Goal: Complete Application Form

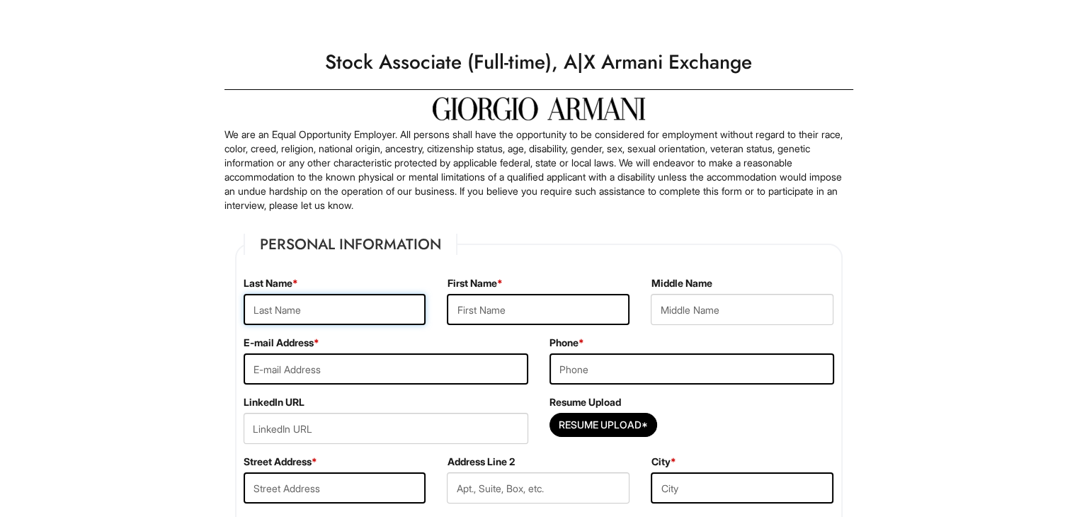
click at [374, 309] on input "text" at bounding box center [335, 309] width 183 height 31
type input "King"
type input "Branndan"
type input "[EMAIL_ADDRESS][DOMAIN_NAME]"
type input "6892945866"
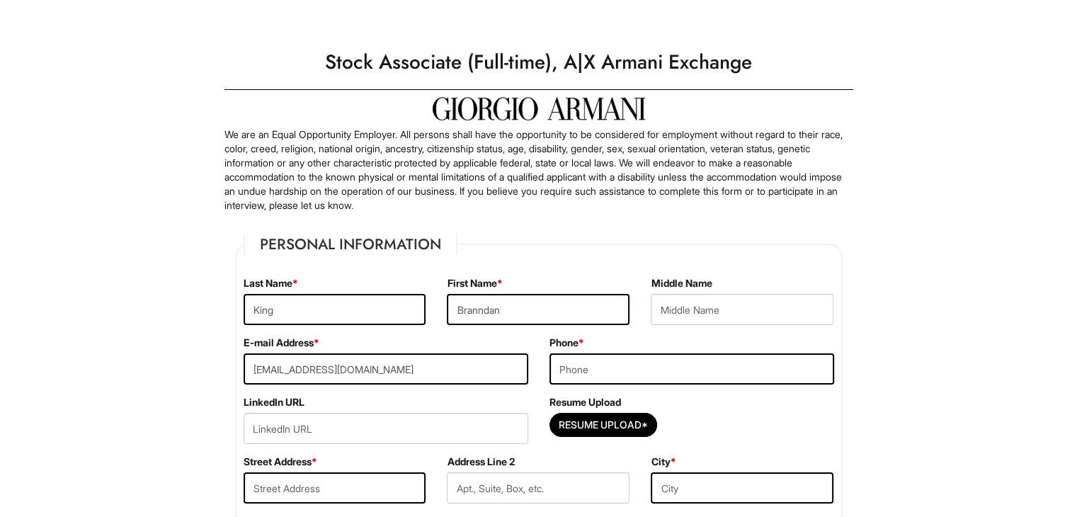
type input "[STREET_ADDRESS]"
type input "Orlando"
select select "FL"
type input "32829"
select select "[GEOGRAPHIC_DATA]"
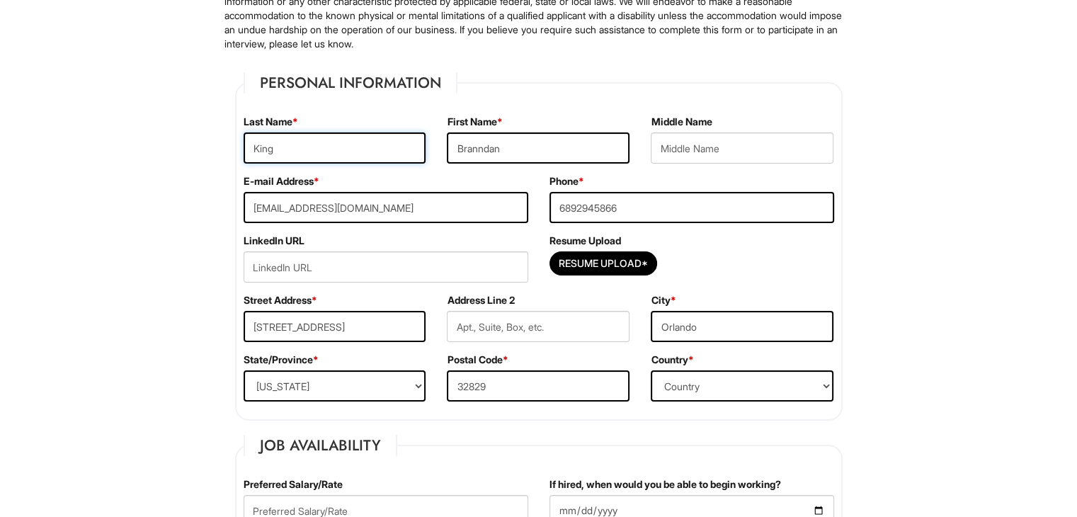
scroll to position [173, 0]
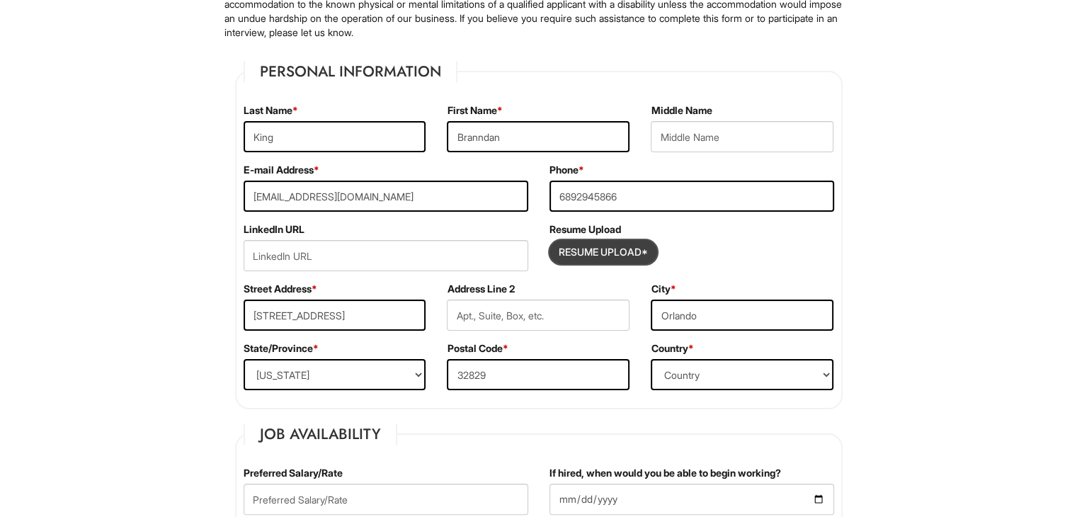
click at [613, 255] on input "Resume Upload*" at bounding box center [603, 252] width 106 height 23
type input "C:\fakepath\Resume_4.pdf"
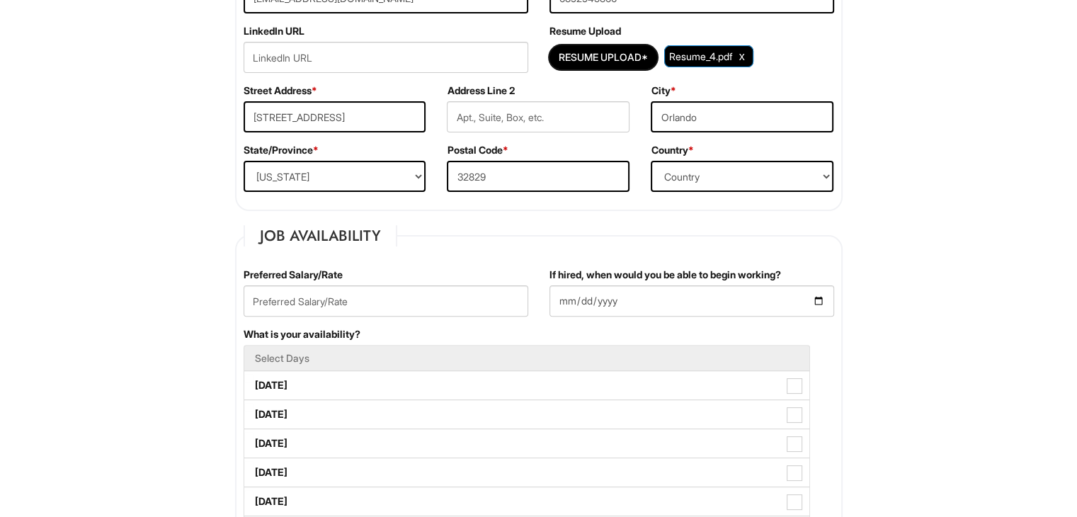
scroll to position [372, 0]
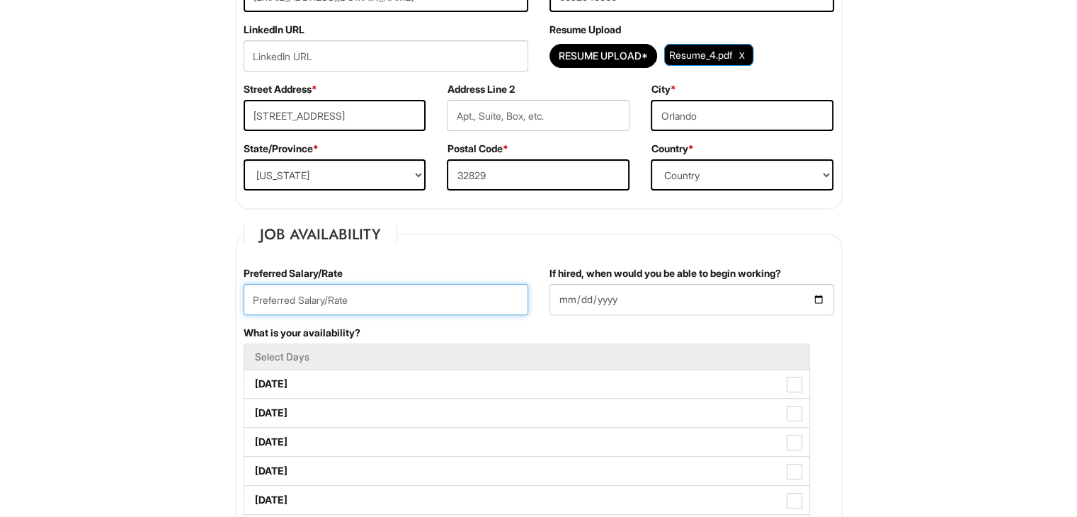
click at [484, 299] on input "text" at bounding box center [386, 299] width 285 height 31
type input "17"
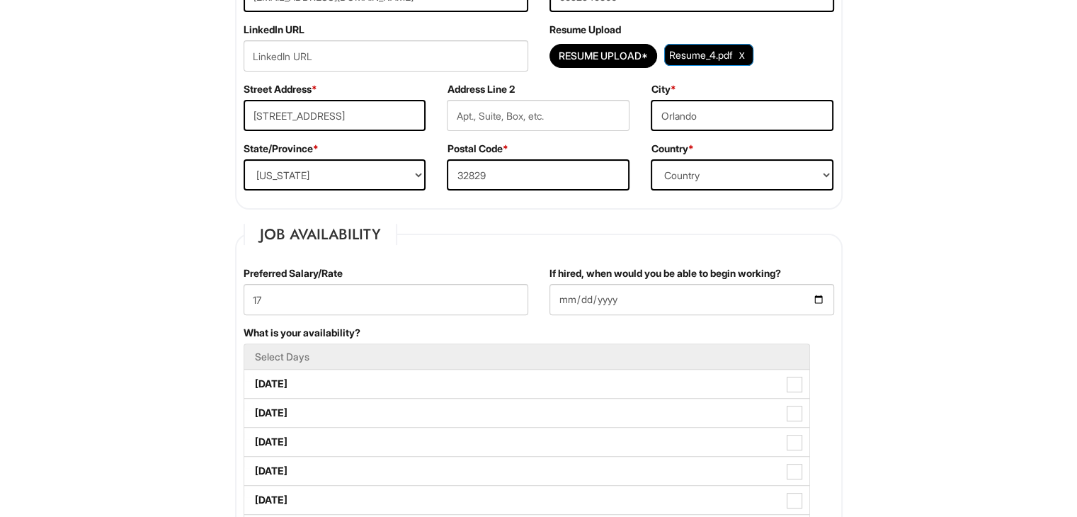
click at [547, 299] on div "If hired, when would you be able to begin working?" at bounding box center [692, 295] width 306 height 59
click at [558, 302] on input "If hired, when would you be able to begin working?" at bounding box center [692, 299] width 285 height 31
type input "2025-09-02"
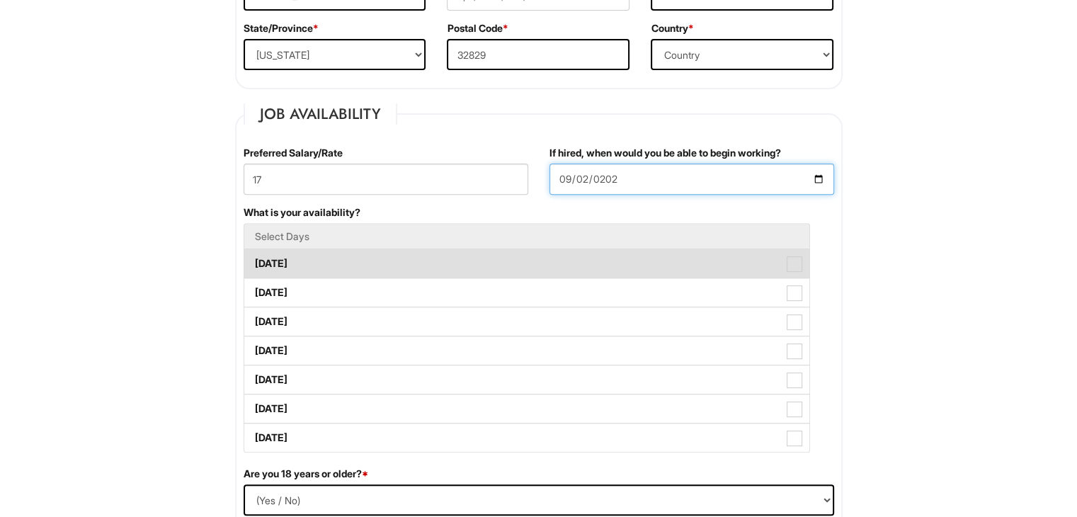
scroll to position [494, 0]
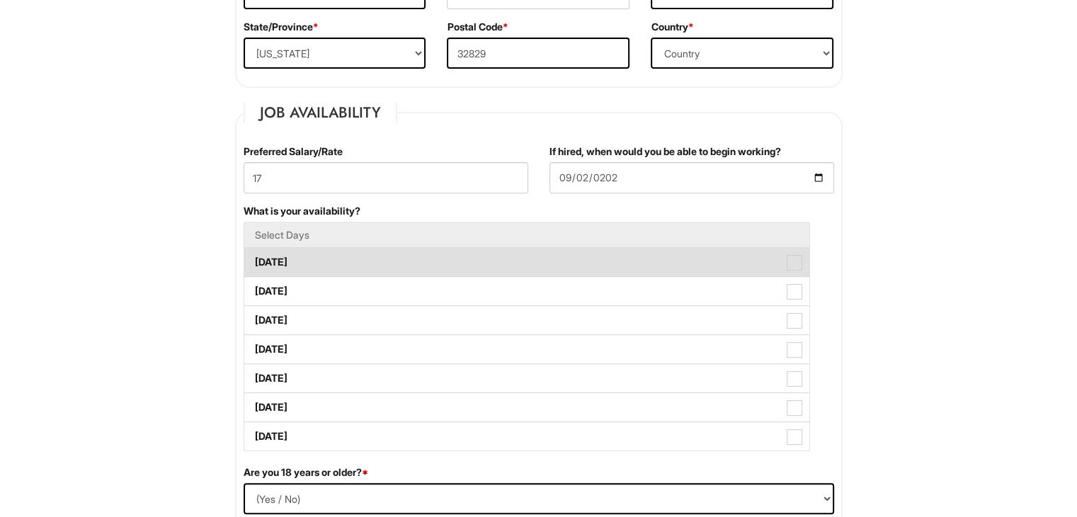
click at [351, 263] on label "Monday" at bounding box center [526, 262] width 565 height 28
click at [254, 260] on Available_Monday "Monday" at bounding box center [248, 255] width 9 height 9
checkbox Available_Monday "true"
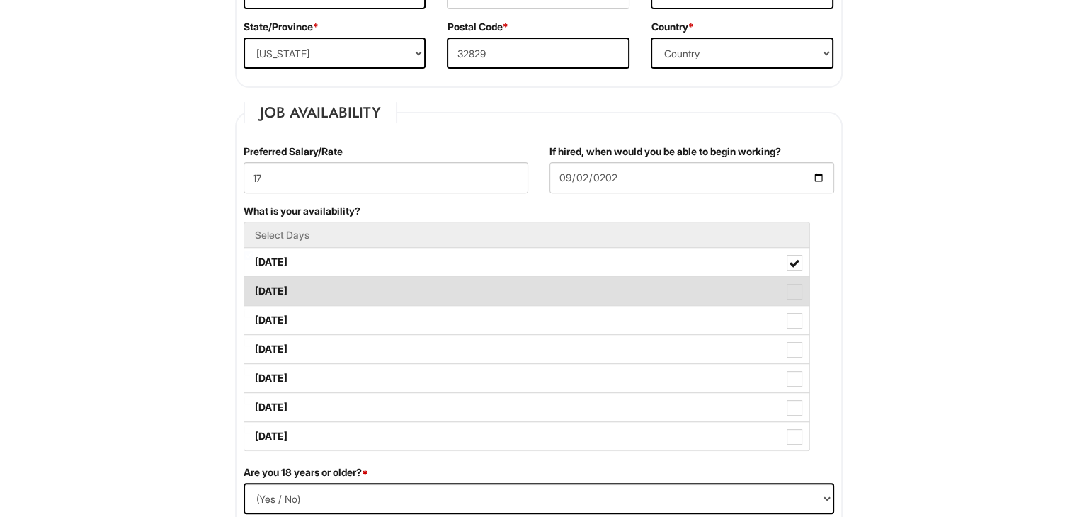
click at [351, 286] on label "Tuesday" at bounding box center [526, 291] width 565 height 28
click at [254, 286] on Available_Tuesday "Tuesday" at bounding box center [248, 284] width 9 height 9
checkbox Available_Tuesday "true"
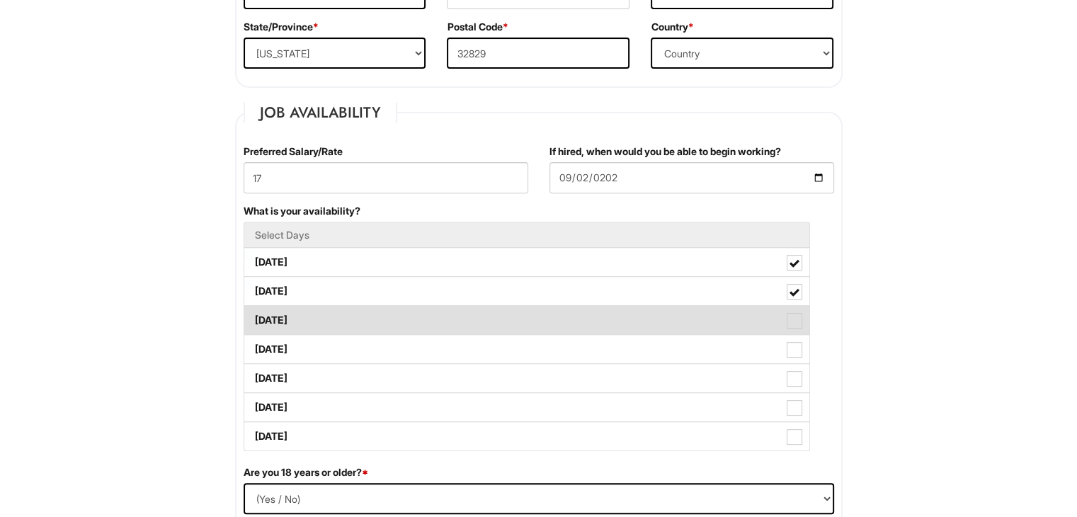
click at [351, 321] on label "Wednesday" at bounding box center [526, 320] width 565 height 28
click at [254, 318] on Available_Wednesday "Wednesday" at bounding box center [248, 313] width 9 height 9
checkbox Available_Wednesday "true"
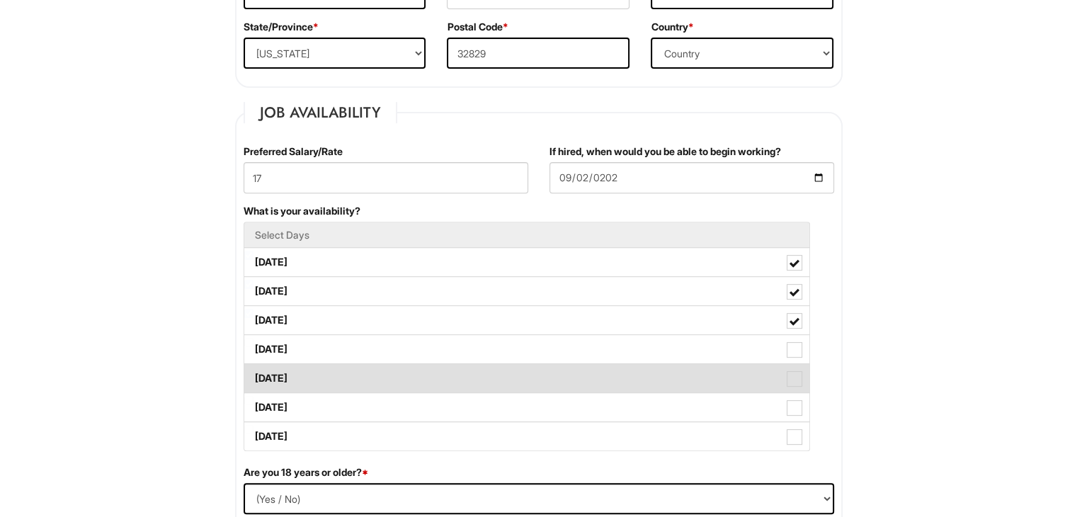
click at [339, 368] on label "Friday" at bounding box center [526, 378] width 565 height 28
click at [254, 368] on Available_Friday "Friday" at bounding box center [248, 371] width 9 height 9
checkbox Available_Friday "true"
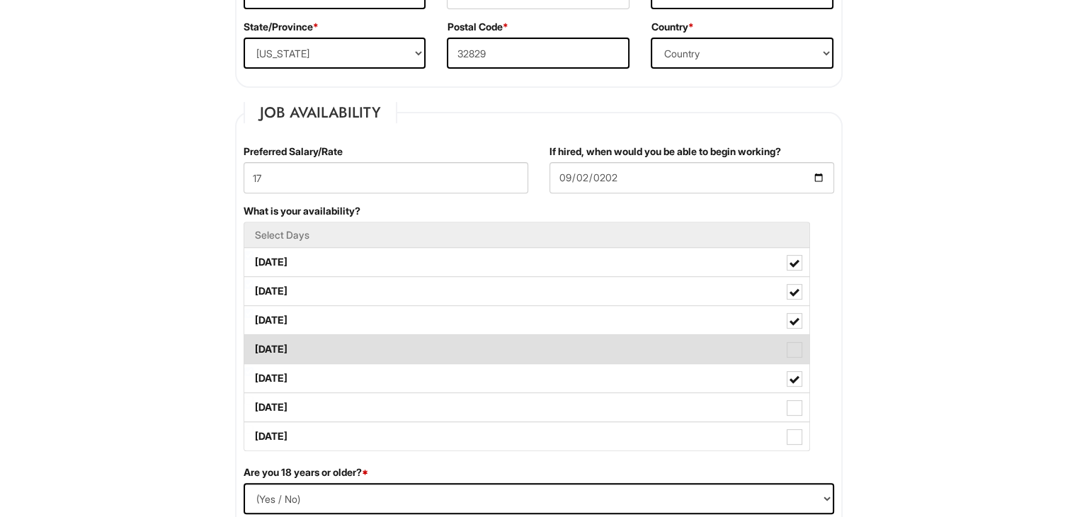
click at [343, 355] on label "Thursday" at bounding box center [526, 349] width 565 height 28
click at [254, 347] on Available_Thursday "Thursday" at bounding box center [248, 342] width 9 height 9
checkbox Available_Thursday "true"
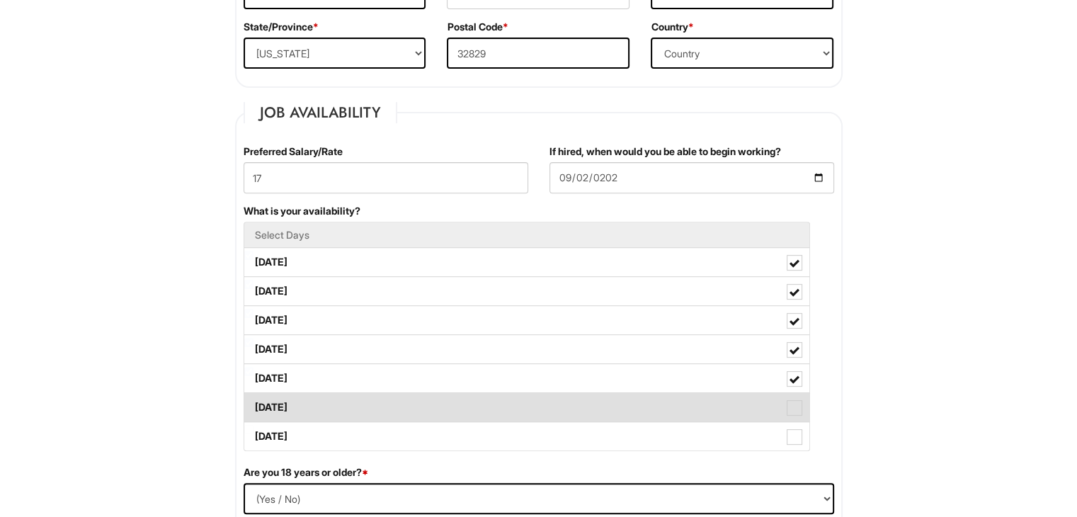
click at [337, 409] on label "Saturday" at bounding box center [526, 407] width 565 height 28
click at [254, 405] on Available_Saturday "Saturday" at bounding box center [248, 400] width 9 height 9
checkbox Available_Saturday "true"
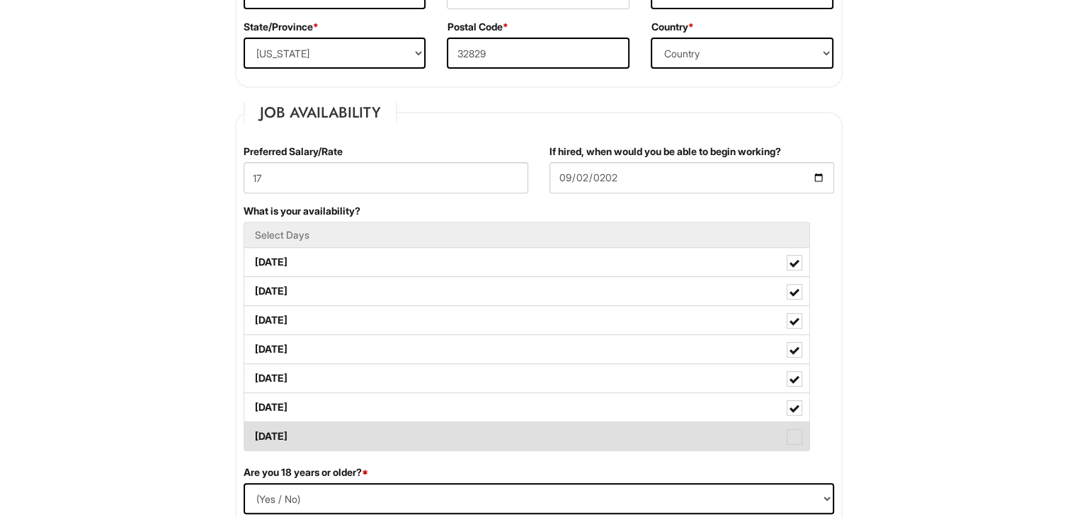
click at [334, 426] on label "Sunday" at bounding box center [526, 436] width 565 height 28
click at [254, 426] on Available_Sunday "Sunday" at bounding box center [248, 429] width 9 height 9
checkbox Available_Sunday "true"
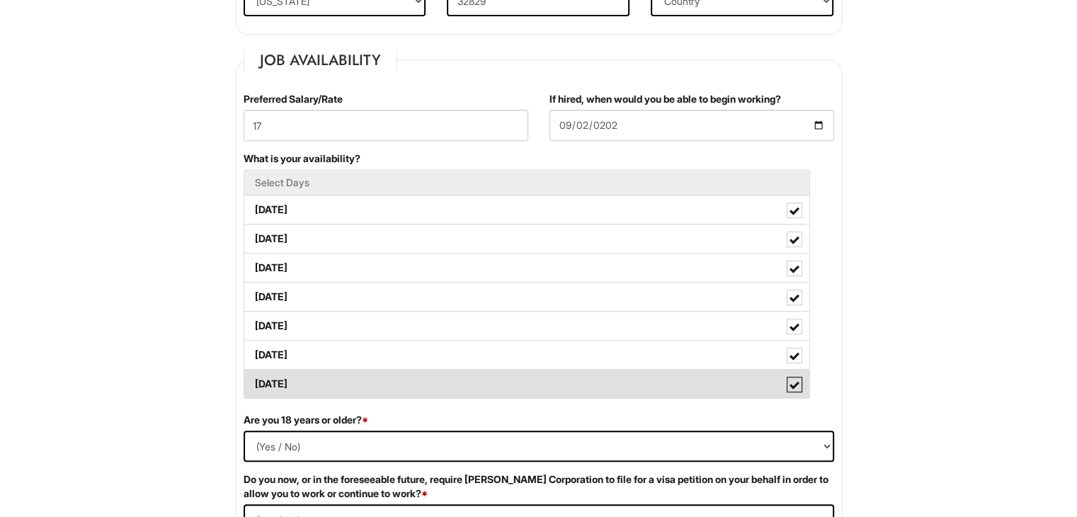
scroll to position [565, 0]
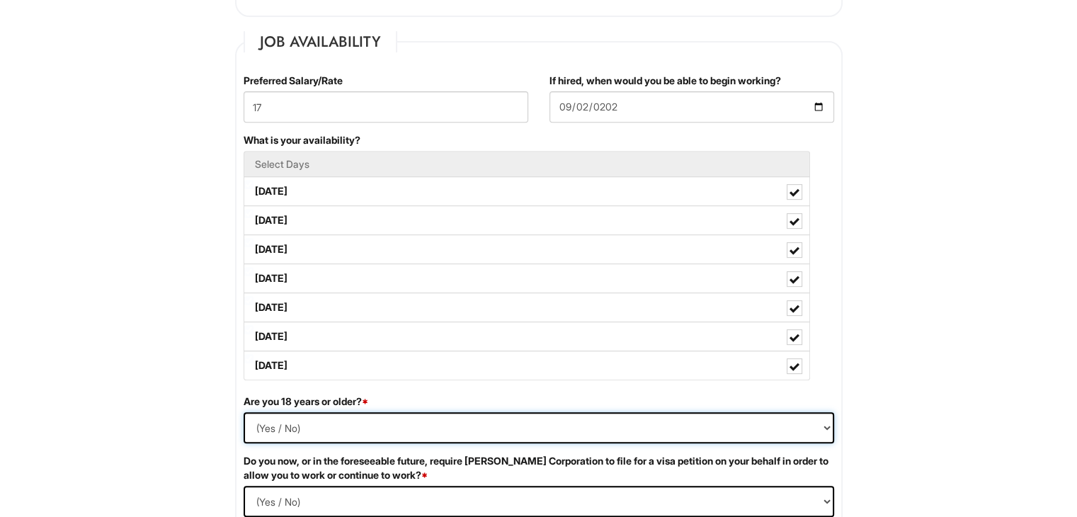
click at [334, 426] on select "(Yes / No) Yes No" at bounding box center [539, 427] width 591 height 31
select select "Yes"
click at [244, 412] on select "(Yes / No) Yes No" at bounding box center [539, 427] width 591 height 31
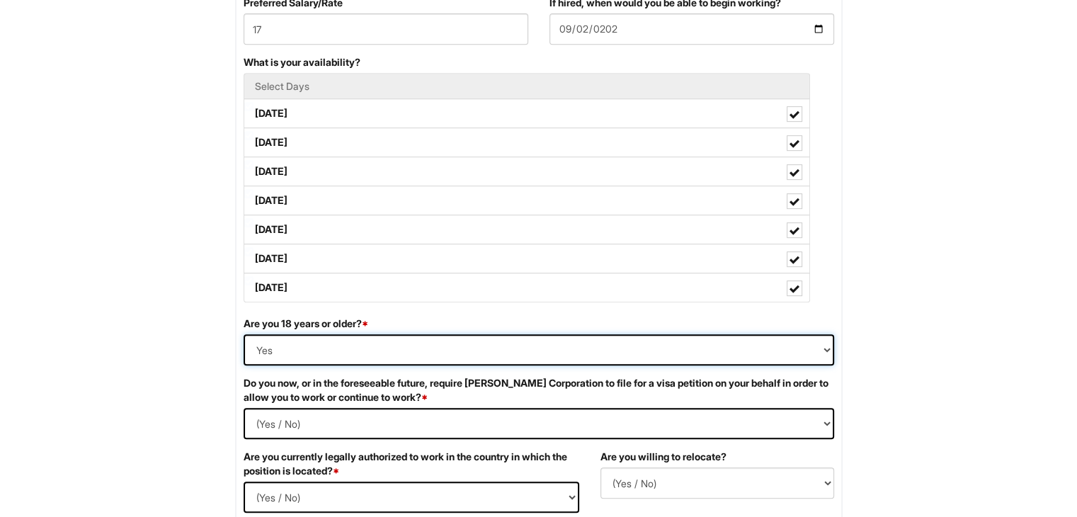
scroll to position [659, 0]
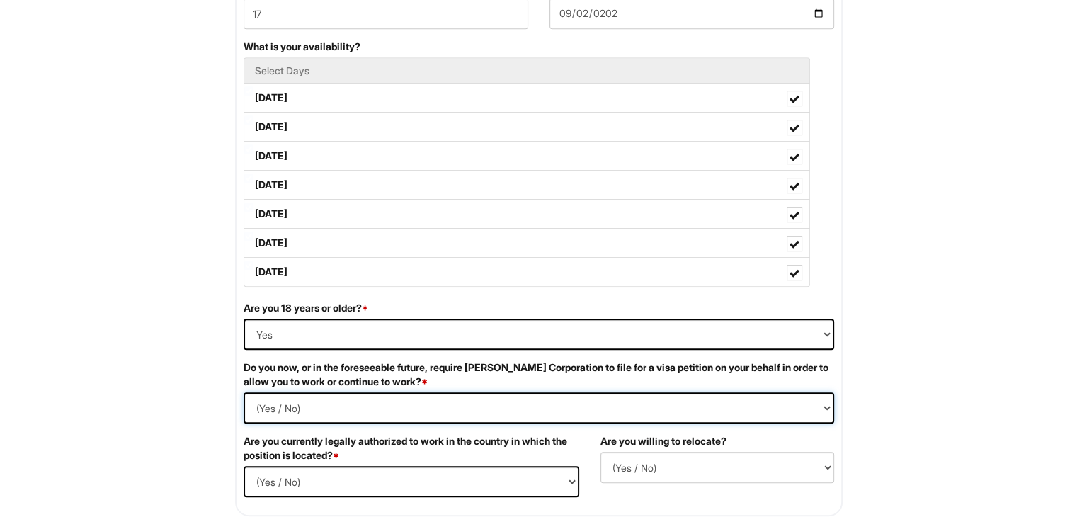
click at [317, 410] on Required "(Yes / No) Yes No" at bounding box center [539, 407] width 591 height 31
select Required "No"
click at [244, 392] on Required "(Yes / No) Yes No" at bounding box center [539, 407] width 591 height 31
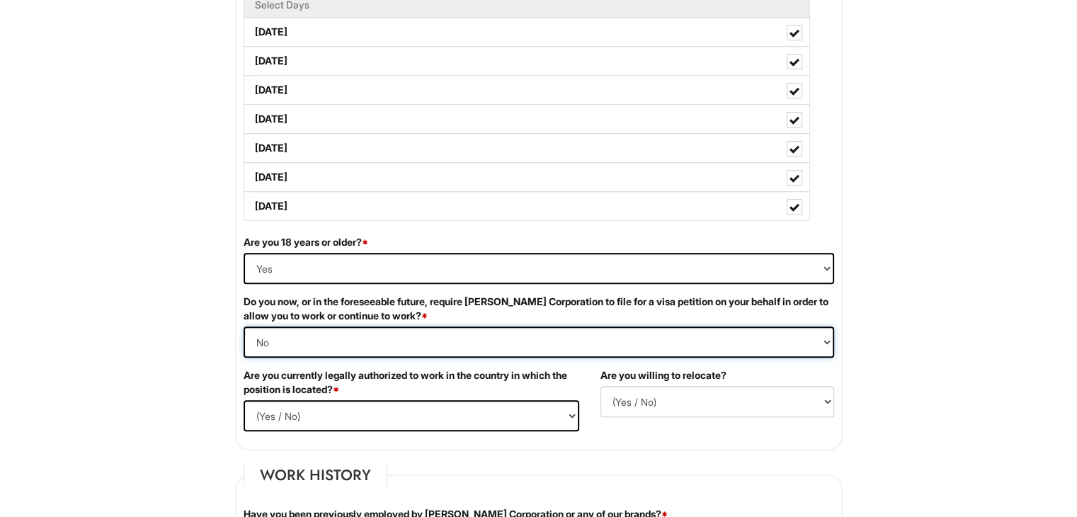
scroll to position [727, 0]
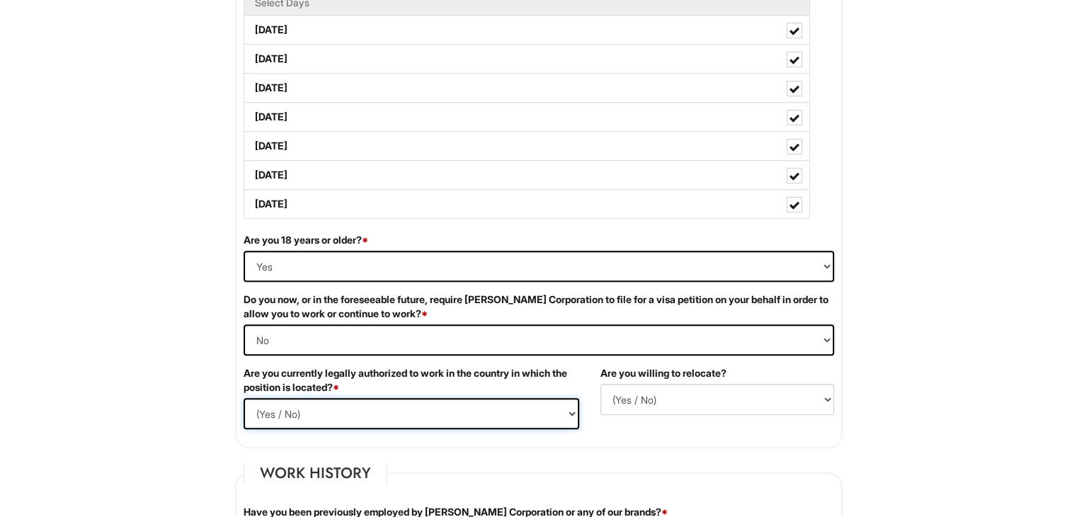
click at [299, 423] on select "(Yes / No) Yes No" at bounding box center [412, 413] width 336 height 31
select select "Yes"
click at [244, 398] on select "(Yes / No) Yes No" at bounding box center [412, 413] width 336 height 31
click at [615, 417] on div "Are you willing to relocate? (Yes / No) No Yes" at bounding box center [717, 395] width 255 height 59
click at [633, 406] on select "(Yes / No) No Yes" at bounding box center [718, 399] width 234 height 31
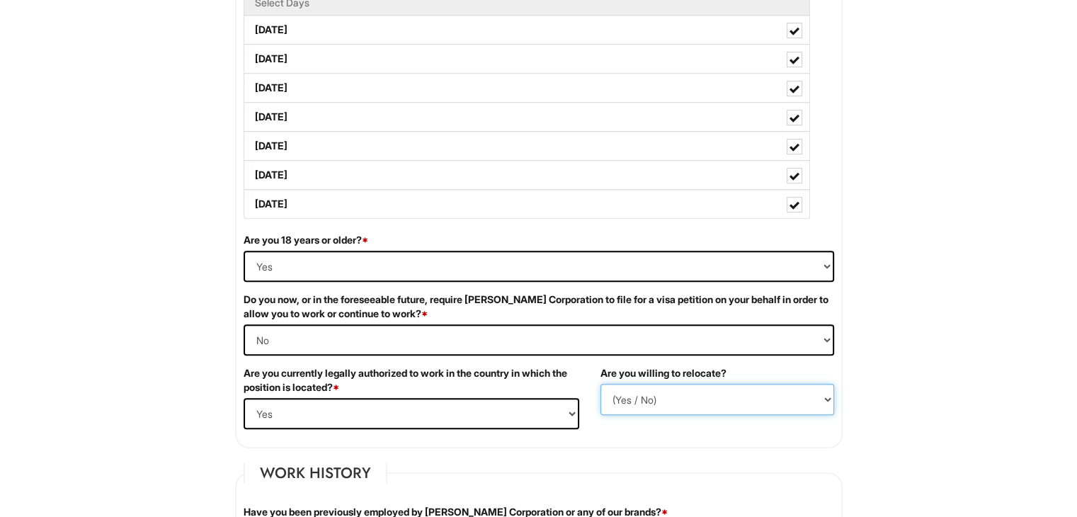
select select "N"
click at [601, 384] on select "(Yes / No) No Yes" at bounding box center [718, 399] width 234 height 31
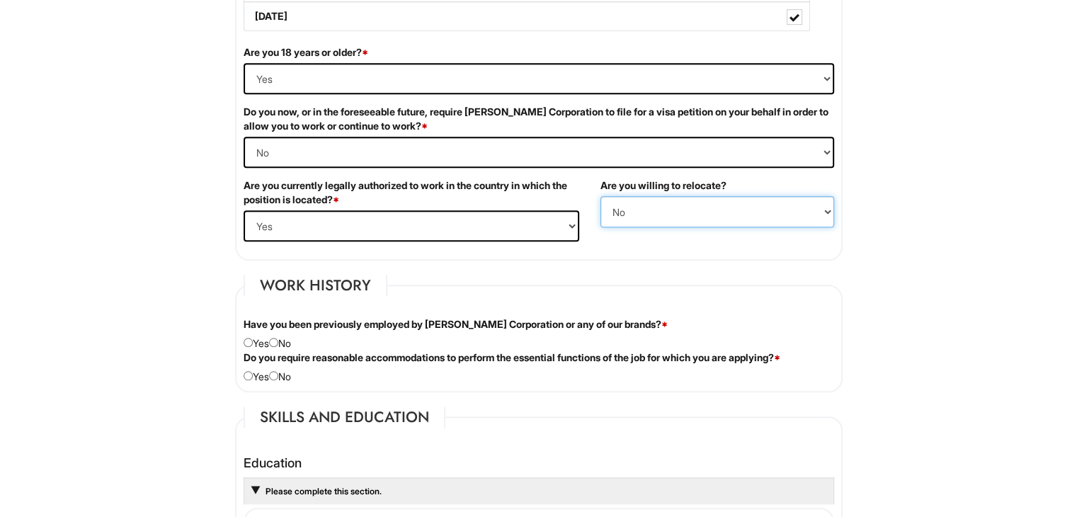
scroll to position [917, 0]
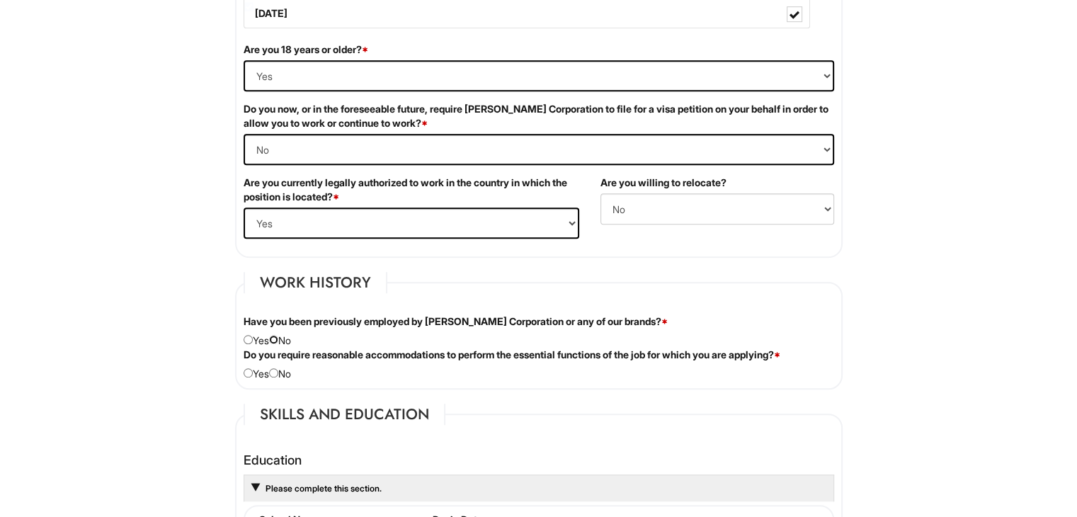
click at [276, 335] on input "radio" at bounding box center [273, 339] width 9 height 9
radio input "true"
click at [278, 372] on input "radio" at bounding box center [273, 372] width 9 height 9
radio input "true"
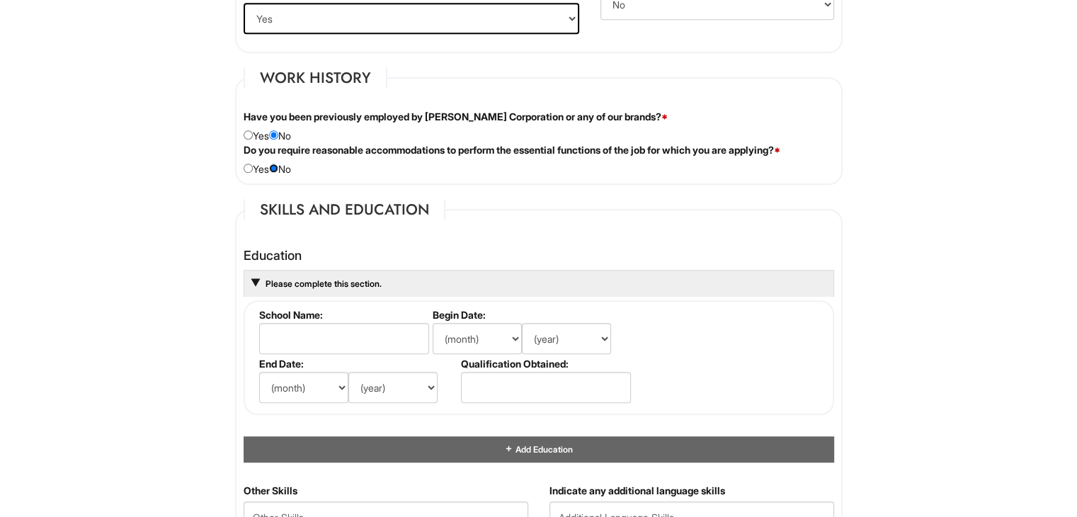
scroll to position [1147, 0]
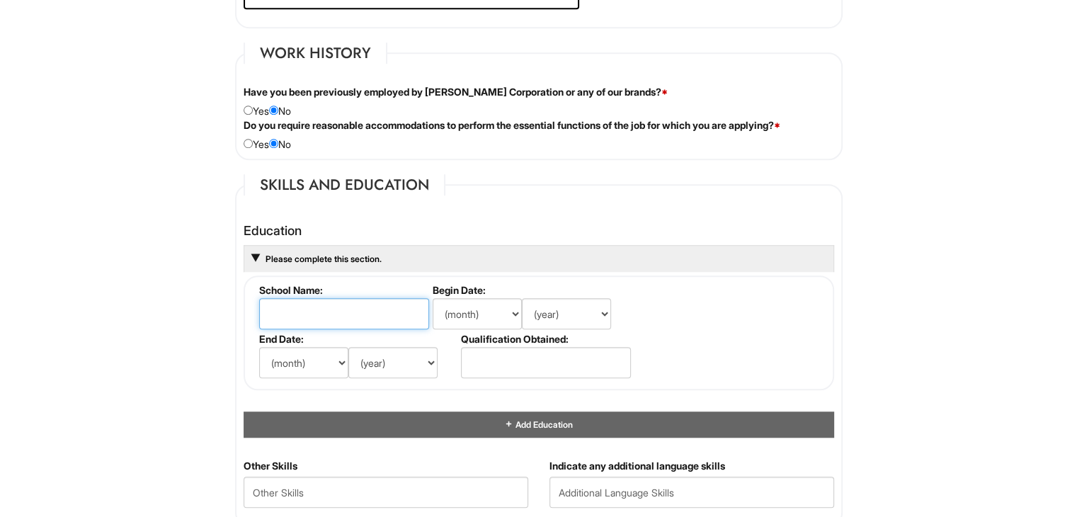
click at [322, 312] on input "text" at bounding box center [344, 313] width 170 height 31
type input "Valencia"
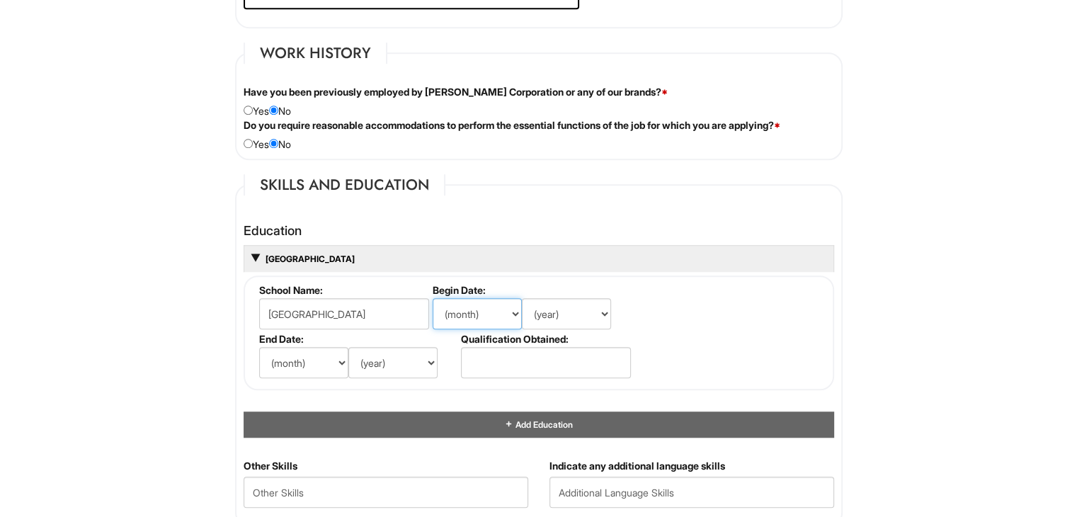
click at [473, 311] on select "(month) Jan Feb Mar Apr May Jun Jul Aug Sep Oct Nov Dec" at bounding box center [477, 313] width 89 height 31
select select "7"
click at [433, 298] on select "(month) Jan Feb Mar Apr May Jun Jul Aug Sep Oct Nov Dec" at bounding box center [477, 313] width 89 height 31
click at [560, 305] on select "(year) 2029 2028 2027 2026 2025 2024 2023 2022 2021 2020 2019 2018 2017 2016 20…" at bounding box center [566, 313] width 89 height 31
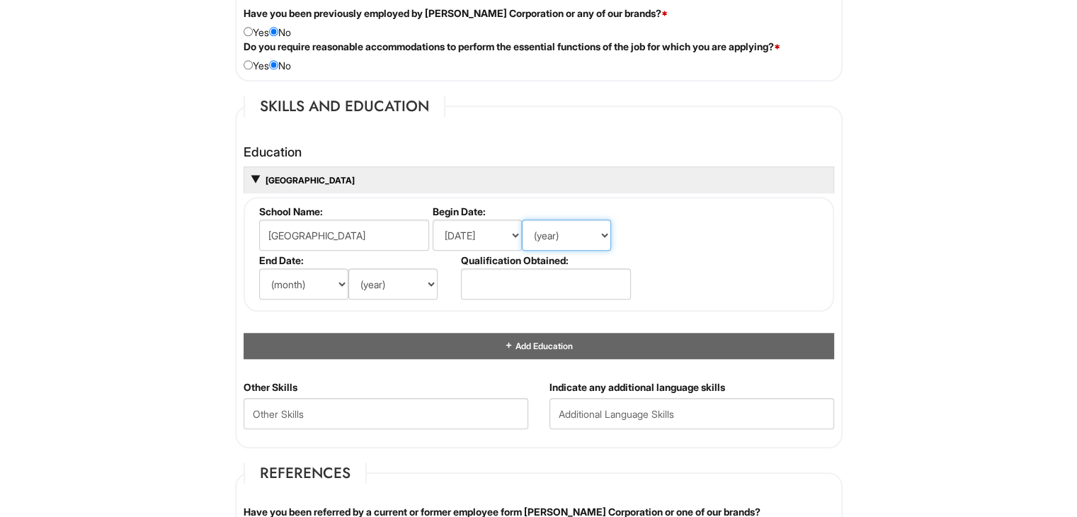
scroll to position [1212, 0]
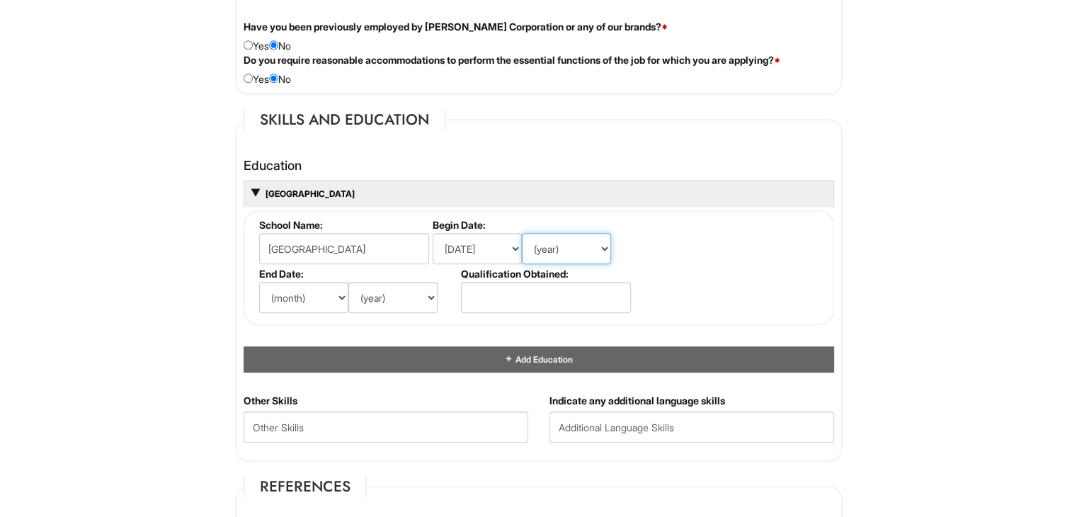
click at [567, 254] on select "(year) 2029 2028 2027 2026 2025 2024 2023 2022 2021 2020 2019 2018 2017 2016 20…" at bounding box center [566, 248] width 89 height 31
click at [522, 233] on select "(year) 2029 2028 2027 2026 2025 2024 2023 2022 2021 2020 2019 2018 2017 2016 20…" at bounding box center [566, 248] width 89 height 31
click at [472, 249] on select "(month) Jan Feb Mar Apr May Jun Jul Aug Sep Oct Nov Dec" at bounding box center [477, 248] width 89 height 31
click at [433, 233] on select "(month) Jan Feb Mar Apr May Jun Jul Aug Sep Oct Nov Dec" at bounding box center [477, 248] width 89 height 31
click at [583, 244] on select "(year) 2029 2028 2027 2026 2025 2024 2023 2022 2021 2020 2019 2018 2017 2016 20…" at bounding box center [566, 248] width 89 height 31
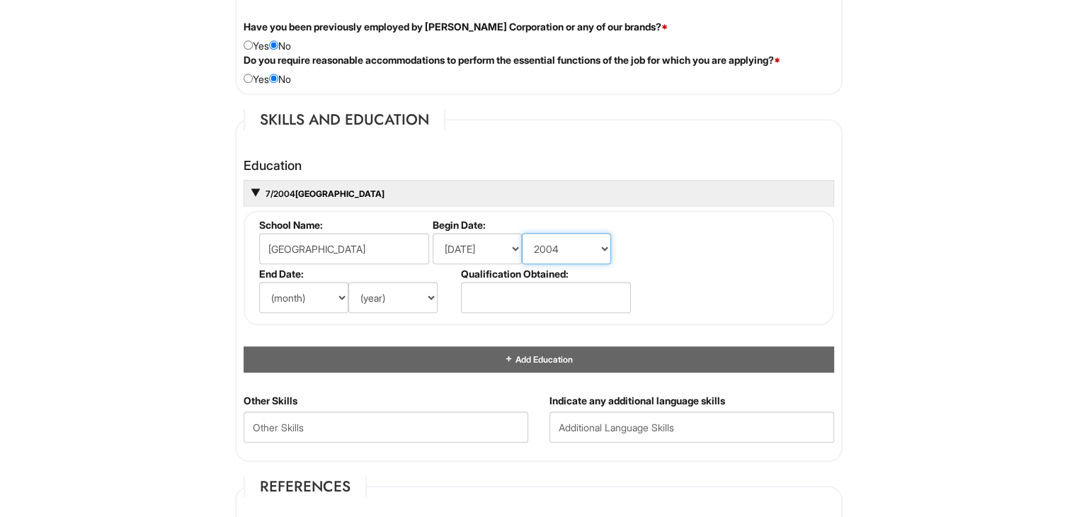
select select "2022"
click at [522, 233] on select "(year) 2029 2028 2027 2026 2025 2024 2023 2022 2021 2020 2019 2018 2017 2016 20…" at bounding box center [566, 248] width 89 height 31
click at [330, 290] on select "(month) Jan Feb Mar Apr May Jun Jul Aug Sep Oct Nov Dec" at bounding box center [303, 297] width 89 height 31
click at [269, 307] on select "(month) Jan Feb Mar Apr May Jun Jul Aug Sep Oct Nov Dec" at bounding box center [303, 297] width 89 height 31
click at [280, 297] on select "(month) Jan Feb Mar Apr May Jun Jul Aug Sep Oct Nov Dec" at bounding box center [303, 297] width 89 height 31
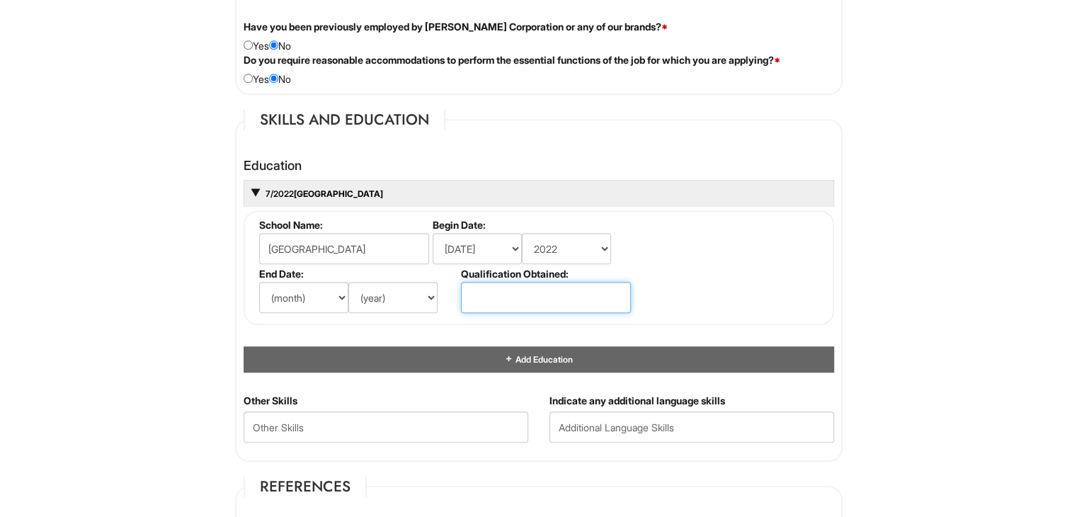
click at [501, 286] on input "text" at bounding box center [546, 297] width 170 height 31
click at [291, 296] on select "(month) Jan Feb Mar Apr May Jun Jul Aug Sep Oct Nov Dec" at bounding box center [303, 297] width 89 height 31
click at [459, 246] on select "(month) Jan Feb Mar Apr May Jun Jul Aug Sep Oct Nov Dec" at bounding box center [477, 248] width 89 height 31
select select "8"
click at [433, 233] on select "(month) Jan Feb Mar Apr May Jun Jul Aug Sep Oct Nov Dec" at bounding box center [477, 248] width 89 height 31
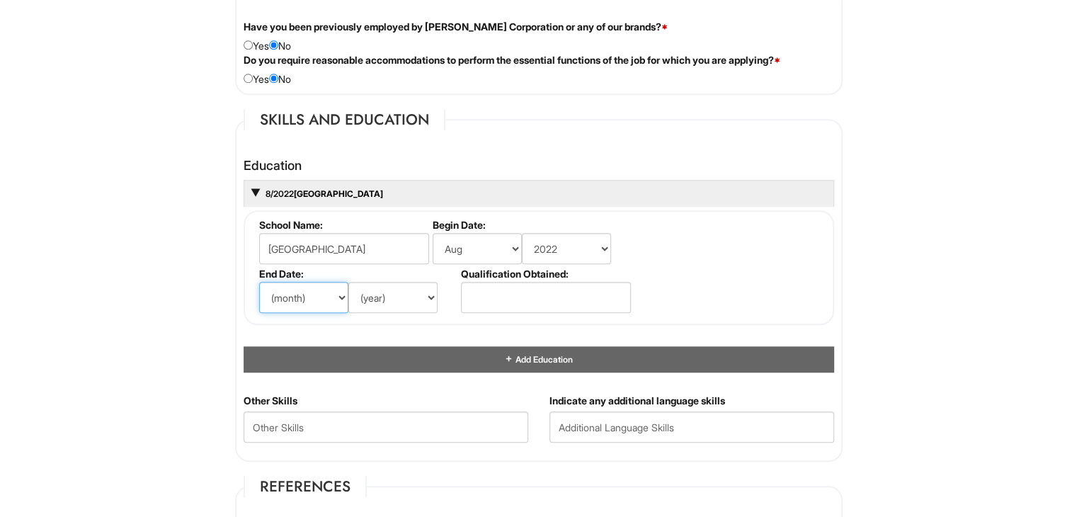
click at [313, 295] on select "(month) Jan Feb Mar Apr May Jun Jul Aug Sep Oct Nov Dec" at bounding box center [303, 297] width 89 height 31
drag, startPoint x: 289, startPoint y: 290, endPoint x: 292, endPoint y: 298, distance: 9.0
click at [292, 298] on select "(month) Jan Feb Mar Apr May Jun Jul Aug Sep Oct Nov Dec" at bounding box center [303, 297] width 89 height 31
click at [259, 282] on select "(month) Jan Feb Mar Apr May Jun Jul Aug Sep Oct Nov Dec" at bounding box center [303, 297] width 89 height 31
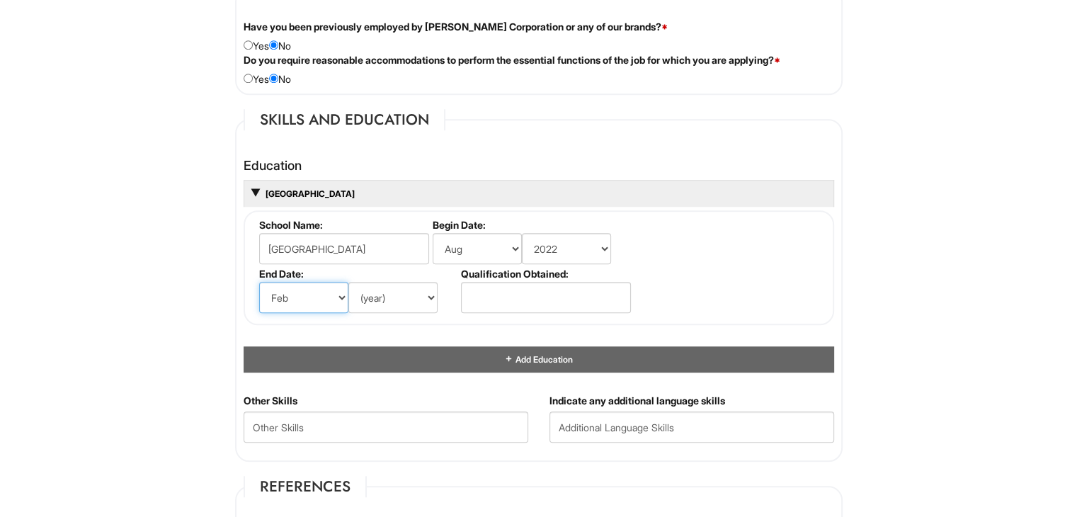
click at [289, 299] on select "(month) Jan Feb Mar Apr May Jun Jul Aug Sep Oct Nov Dec" at bounding box center [303, 297] width 89 height 31
select select "1"
click at [259, 282] on select "(month) Jan Feb Mar Apr May Jun Jul Aug Sep Oct Nov Dec" at bounding box center [303, 297] width 89 height 31
click at [392, 291] on select "(year) 2029 2028 2027 2026 2025 2024 2023 2022 2021 2020 2019 2018 2017 2016 20…" at bounding box center [392, 297] width 89 height 31
select select "2023"
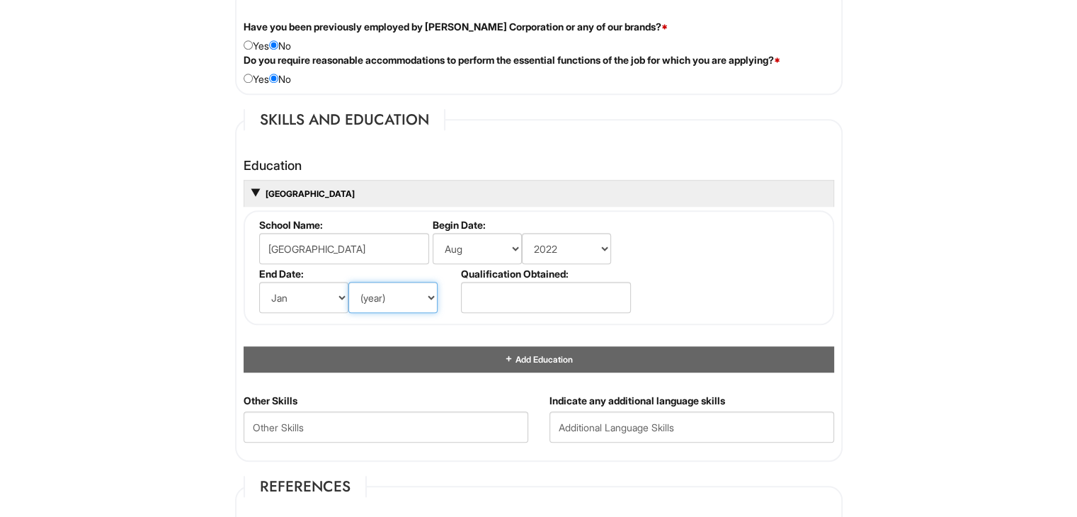
click at [348, 282] on select "(year) 2029 2028 2027 2026 2025 2024 2023 2022 2021 2020 2019 2018 2017 2016 20…" at bounding box center [392, 297] width 89 height 31
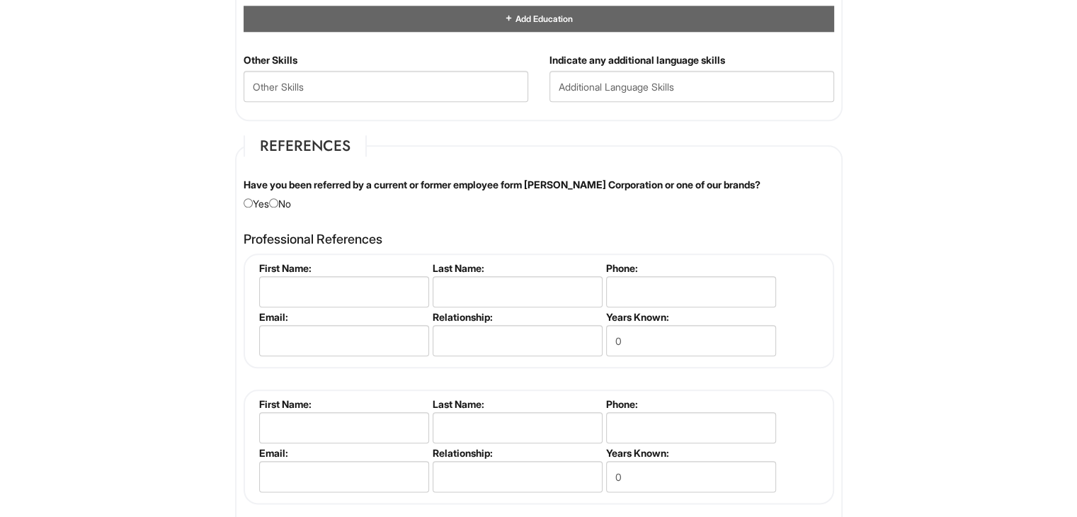
scroll to position [1554, 0]
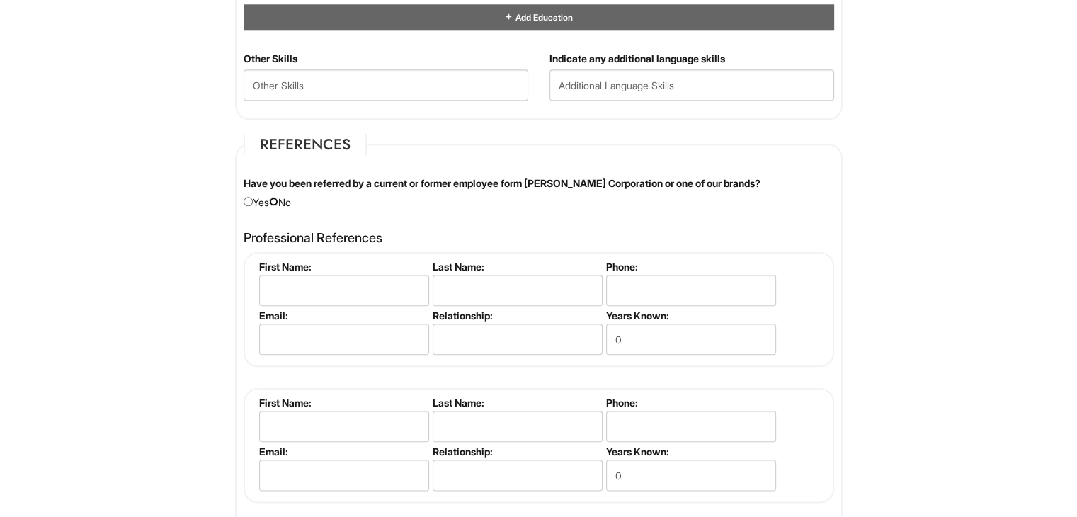
click at [275, 199] on input "radio" at bounding box center [273, 201] width 9 height 9
radio input "true"
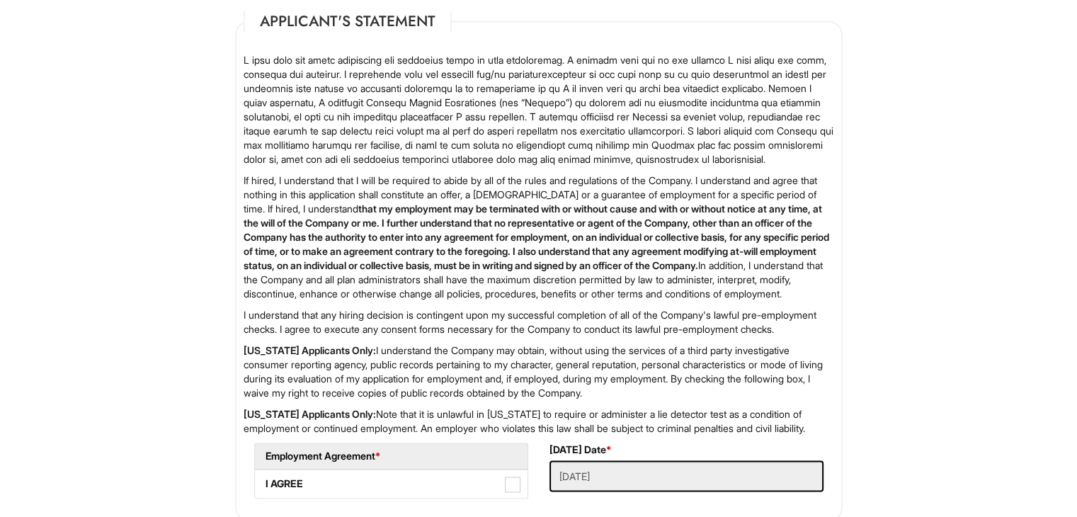
scroll to position [2298, 0]
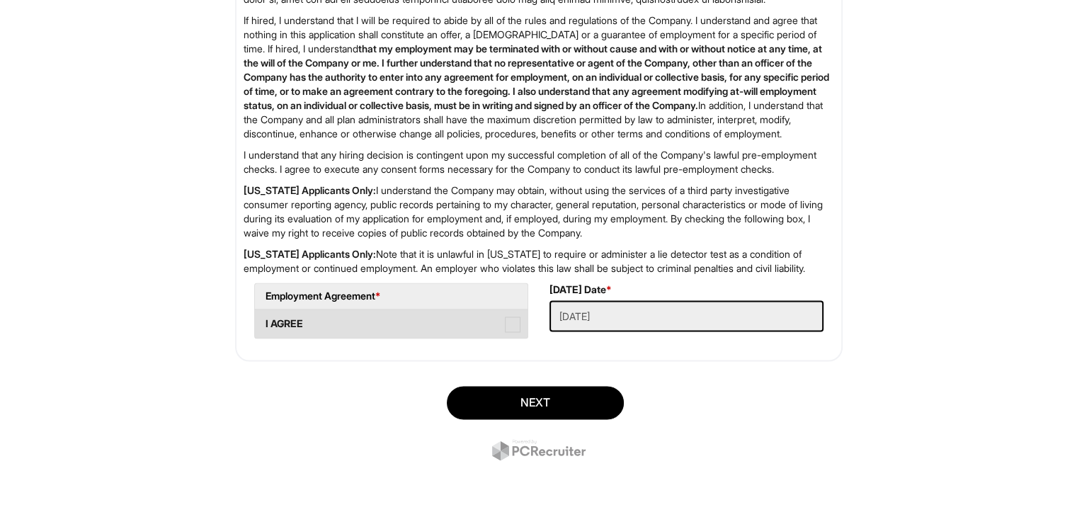
click at [508, 327] on span at bounding box center [513, 325] width 16 height 16
click at [264, 322] on AGREE "I AGREE" at bounding box center [259, 316] width 9 height 9
checkbox AGREE "true"
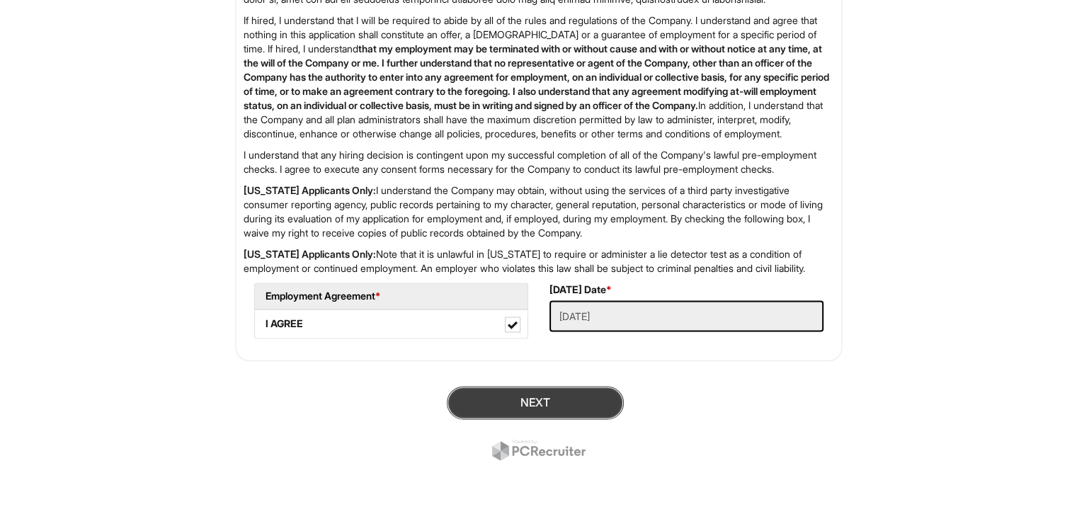
click at [547, 397] on button "Next" at bounding box center [535, 402] width 177 height 33
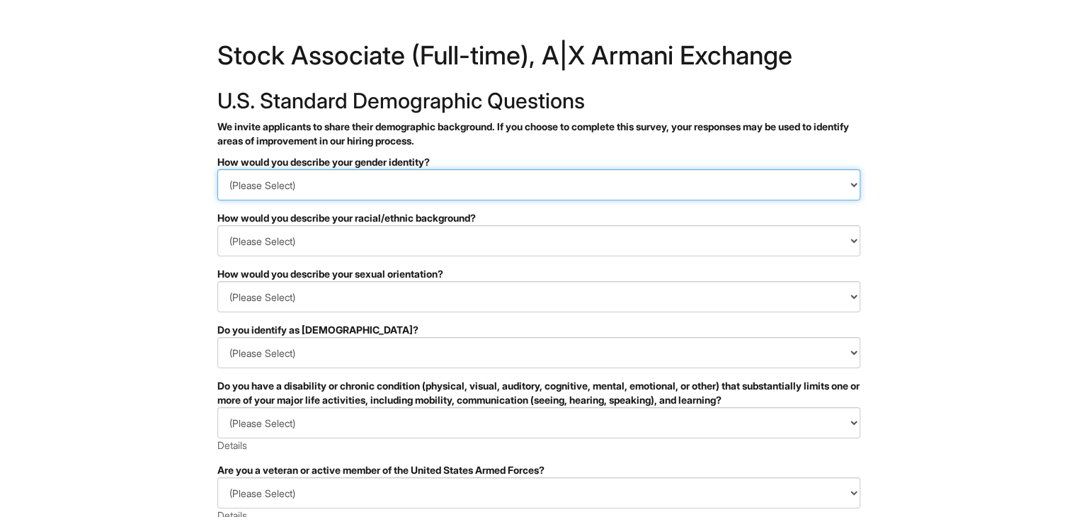
click at [334, 188] on select "(Please Select) Man Woman [DEMOGRAPHIC_DATA] I prefer to self-describe I don't …" at bounding box center [538, 184] width 643 height 31
click at [217, 169] on select "(Please Select) Man Woman [DEMOGRAPHIC_DATA] I prefer to self-describe I don't …" at bounding box center [538, 184] width 643 height 31
click at [352, 183] on select "(Please Select) Man Woman Non-binary I prefer to self-describe I don't wish to …" at bounding box center [538, 184] width 643 height 31
select select "Man"
click at [217, 169] on select "(Please Select) Man Woman Non-binary I prefer to self-describe I don't wish to …" at bounding box center [538, 184] width 643 height 31
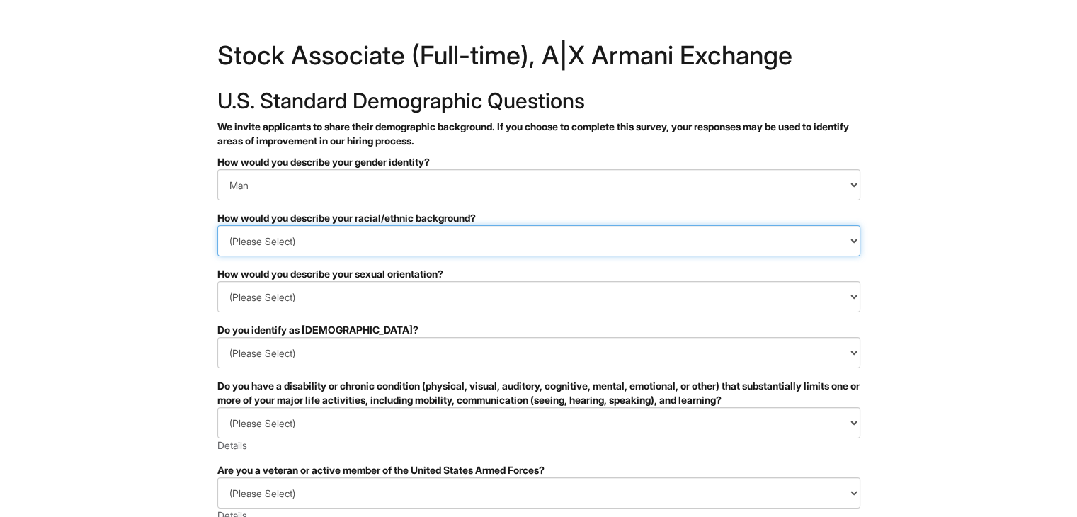
click at [356, 240] on select "(Please Select) Black or of African descent East Asian Hispanic, Latinx or of S…" at bounding box center [538, 240] width 643 height 31
select select "Black or of African descent"
click at [217, 225] on select "(Please Select) Black or of African descent East Asian Hispanic, Latinx or of S…" at bounding box center [538, 240] width 643 height 31
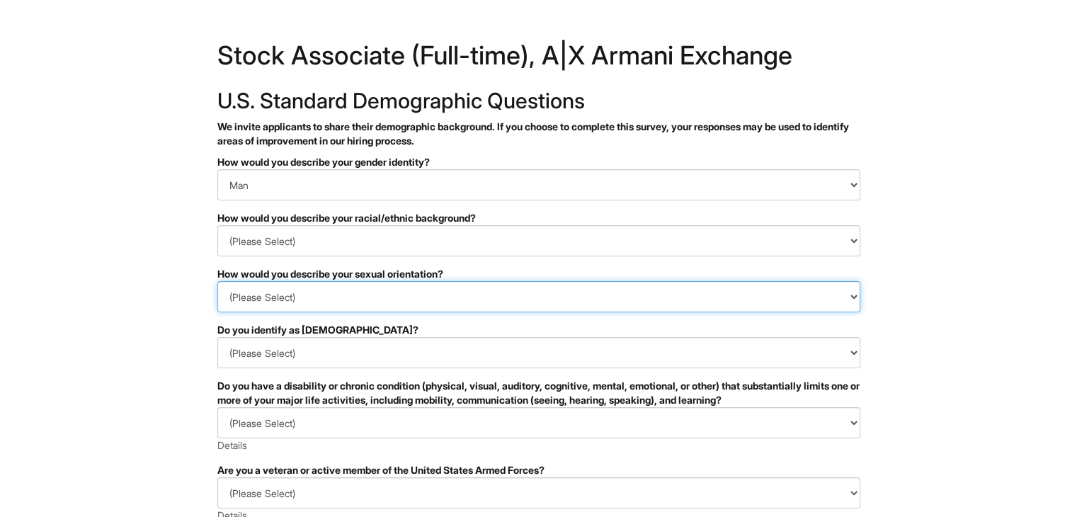
click at [365, 290] on select "(Please Select) Asexual Bisexual and/or pansexual Gay Heterosexual Lesbian Quee…" at bounding box center [538, 296] width 643 height 31
select select "Heterosexual"
click at [217, 281] on select "(Please Select) Asexual Bisexual and/or pansexual Gay Heterosexual Lesbian Quee…" at bounding box center [538, 296] width 643 height 31
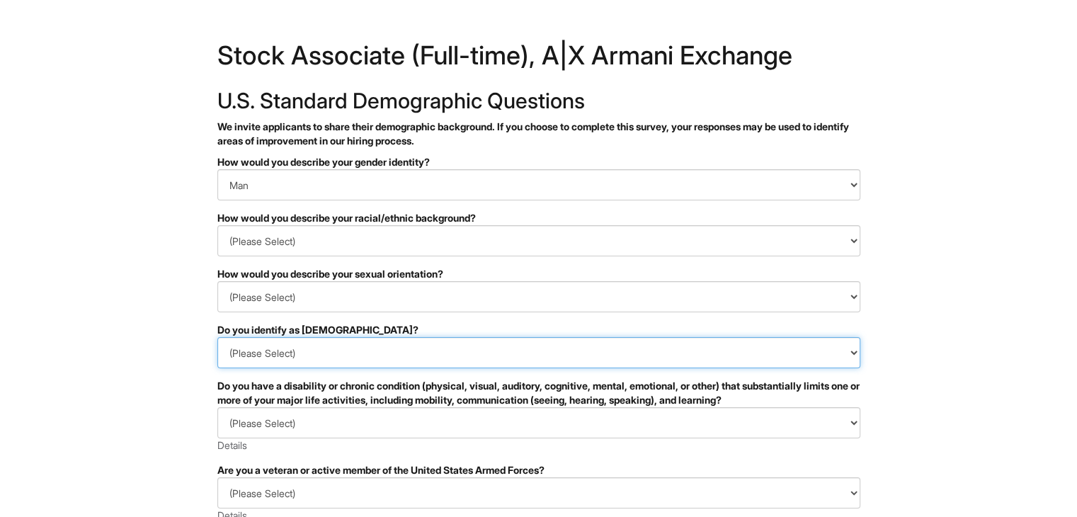
click at [252, 346] on select "(Please Select) Yes No I prefer to self-describe I don't wish to answer" at bounding box center [538, 352] width 643 height 31
select select "No"
click at [217, 337] on select "(Please Select) Yes No I prefer to self-describe I don't wish to answer" at bounding box center [538, 352] width 643 height 31
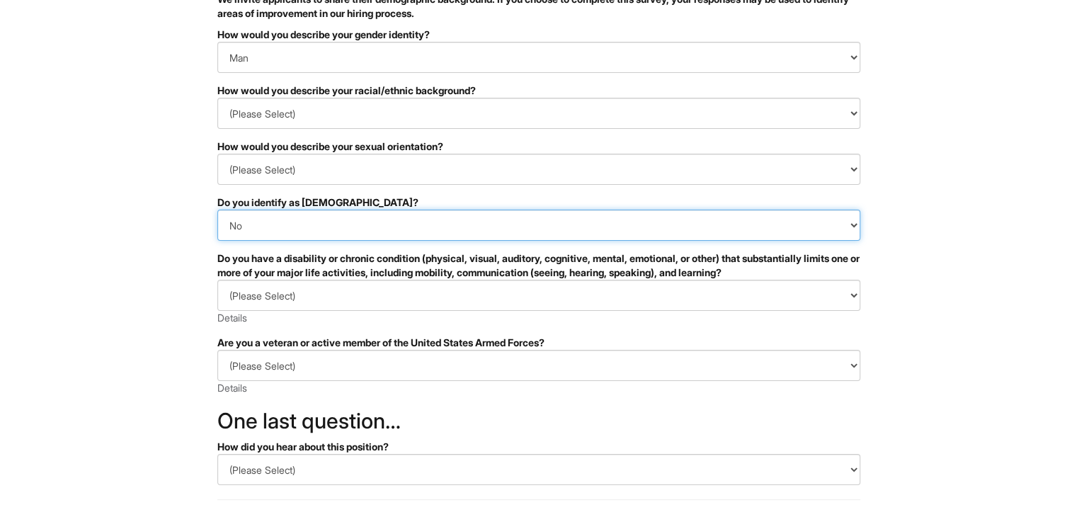
scroll to position [139, 0]
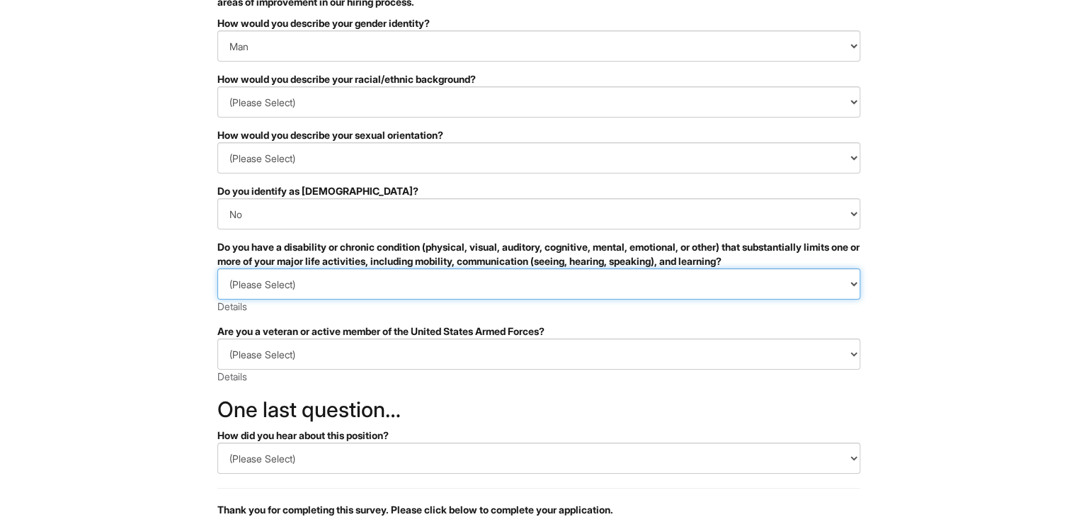
click at [325, 293] on select "(Please Select) YES, I HAVE A DISABILITY (or previously had a disability) NO, I…" at bounding box center [538, 283] width 643 height 31
select select "NO, I DON'T HAVE A DISABILITY"
click at [217, 268] on select "(Please Select) YES, I HAVE A DISABILITY (or previously had a disability) NO, I…" at bounding box center [538, 283] width 643 height 31
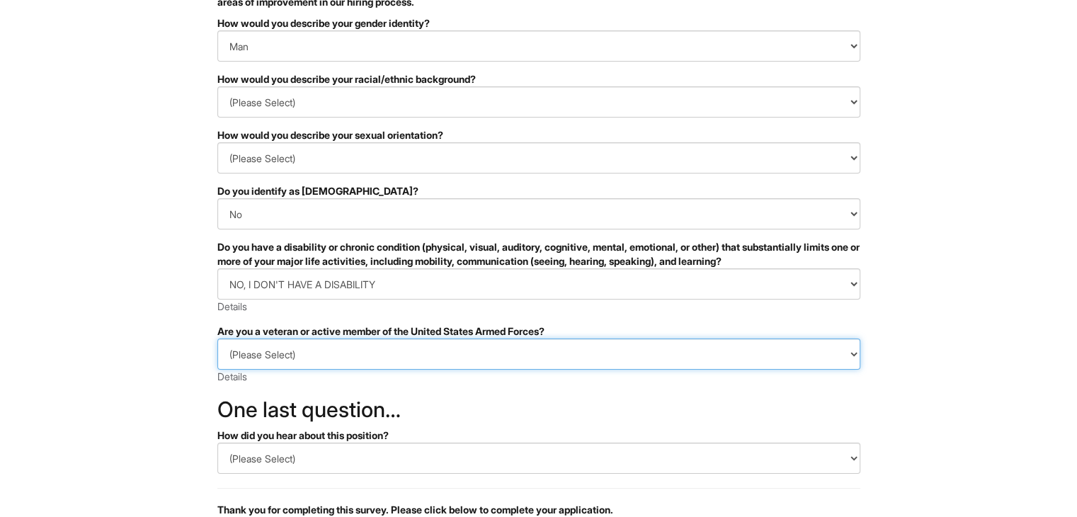
click at [333, 353] on select "(Please Select) I IDENTIFY AS ONE OR MORE OF THE CLASSIFICATIONS OF PROTECTED V…" at bounding box center [538, 354] width 643 height 31
select select "I AM NOT A PROTECTED VETERAN"
click at [217, 339] on select "(Please Select) I IDENTIFY AS ONE OR MORE OF THE CLASSIFICATIONS OF PROTECTED V…" at bounding box center [538, 354] width 643 height 31
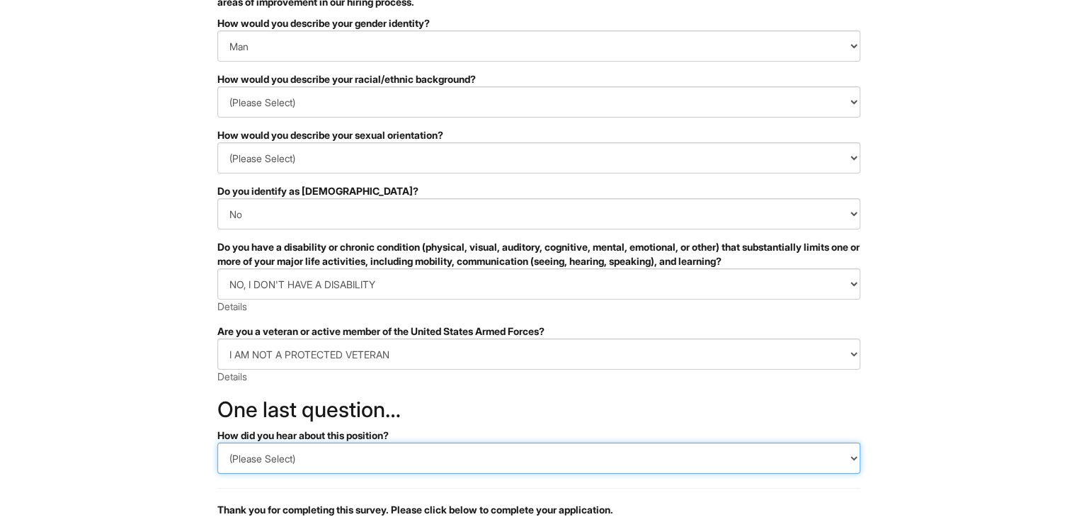
click at [367, 457] on select "(Please Select) CareerBuilder Indeed LinkedIn Monster Referral Other" at bounding box center [538, 458] width 643 height 31
select select "Other"
click at [217, 443] on select "(Please Select) CareerBuilder Indeed LinkedIn Monster Referral Other" at bounding box center [538, 458] width 643 height 31
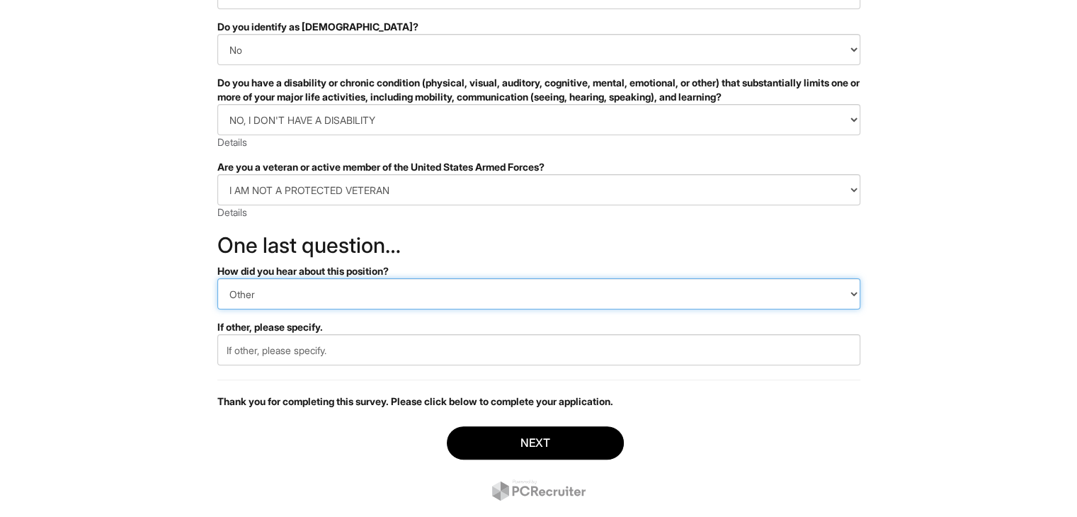
scroll to position [303, 0]
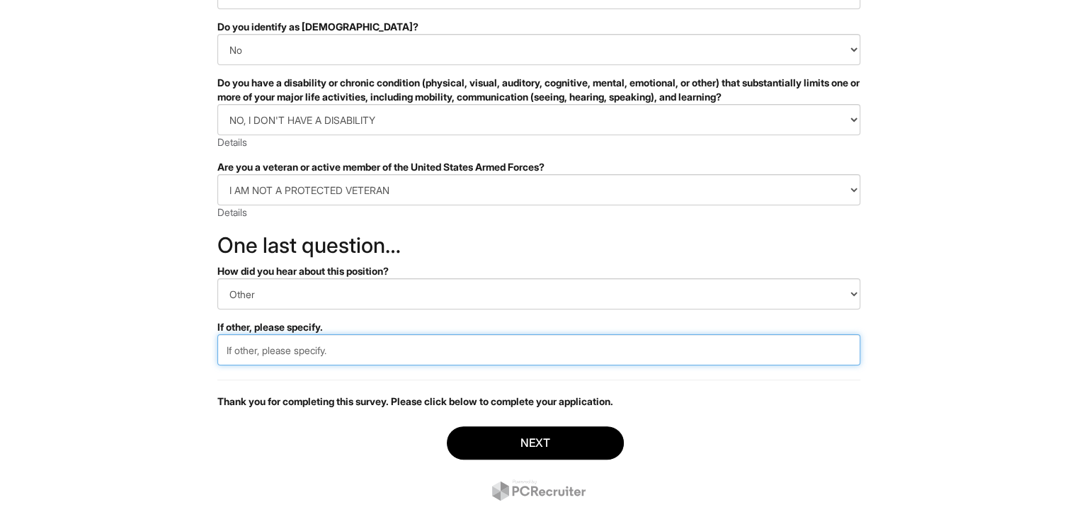
click at [317, 351] on input "text" at bounding box center [538, 349] width 643 height 31
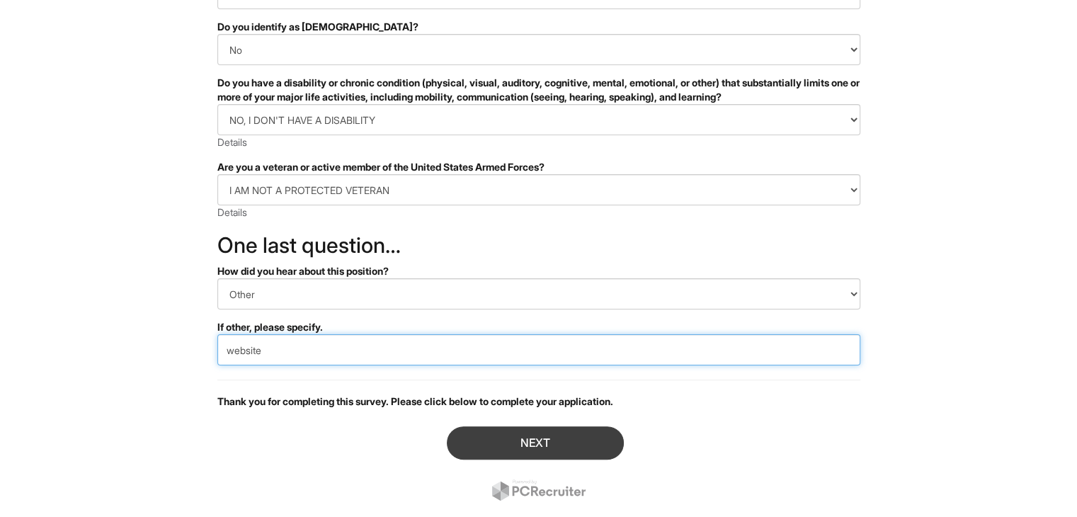
type input "website"
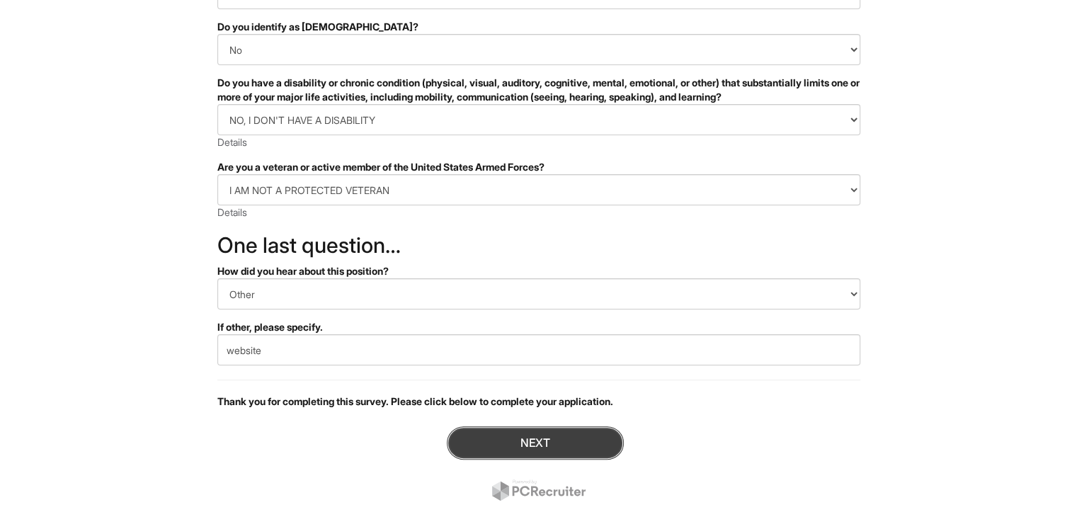
click at [511, 448] on button "Next" at bounding box center [535, 442] width 177 height 33
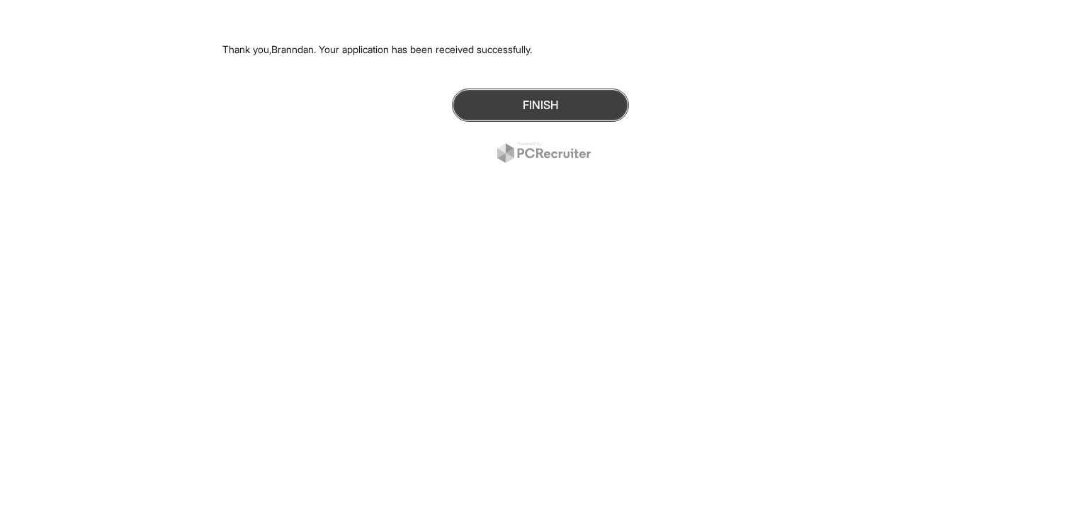
click at [490, 117] on button "Finish" at bounding box center [540, 105] width 177 height 33
